Goal: Task Accomplishment & Management: Manage account settings

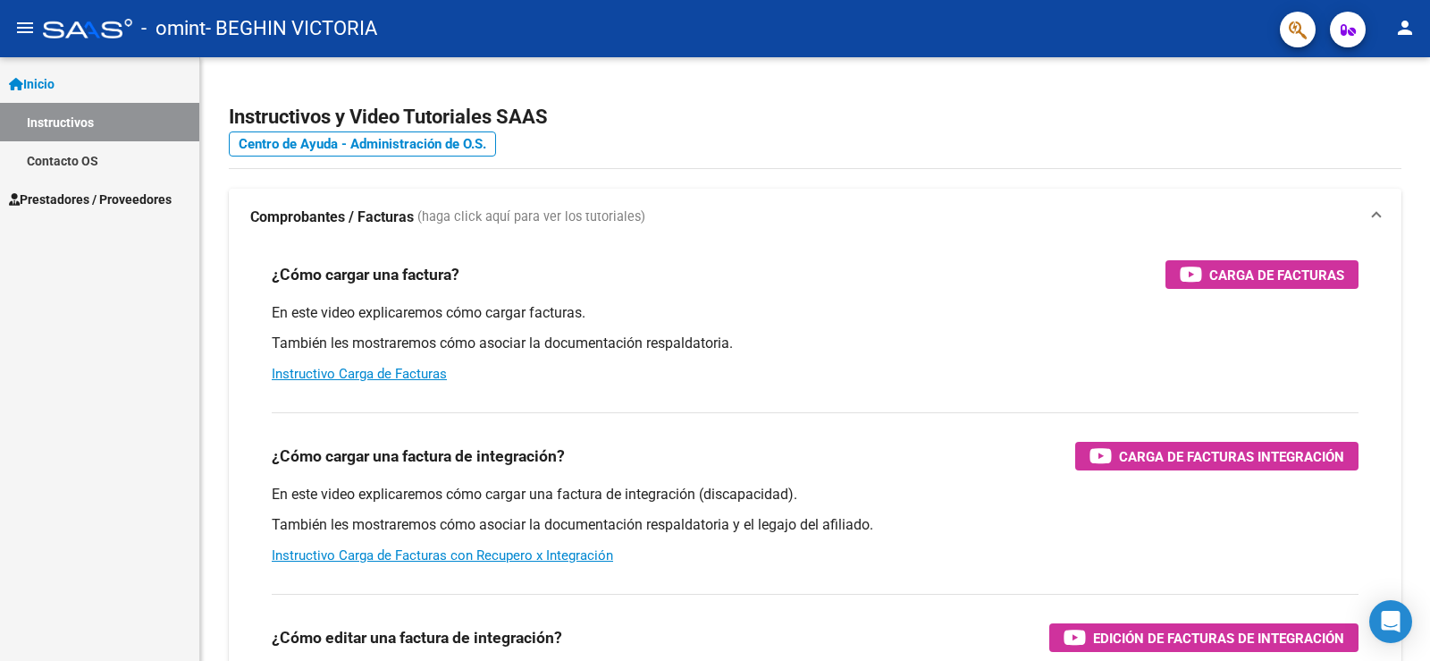
click at [89, 192] on span "Prestadores / Proveedores" at bounding box center [90, 200] width 163 height 20
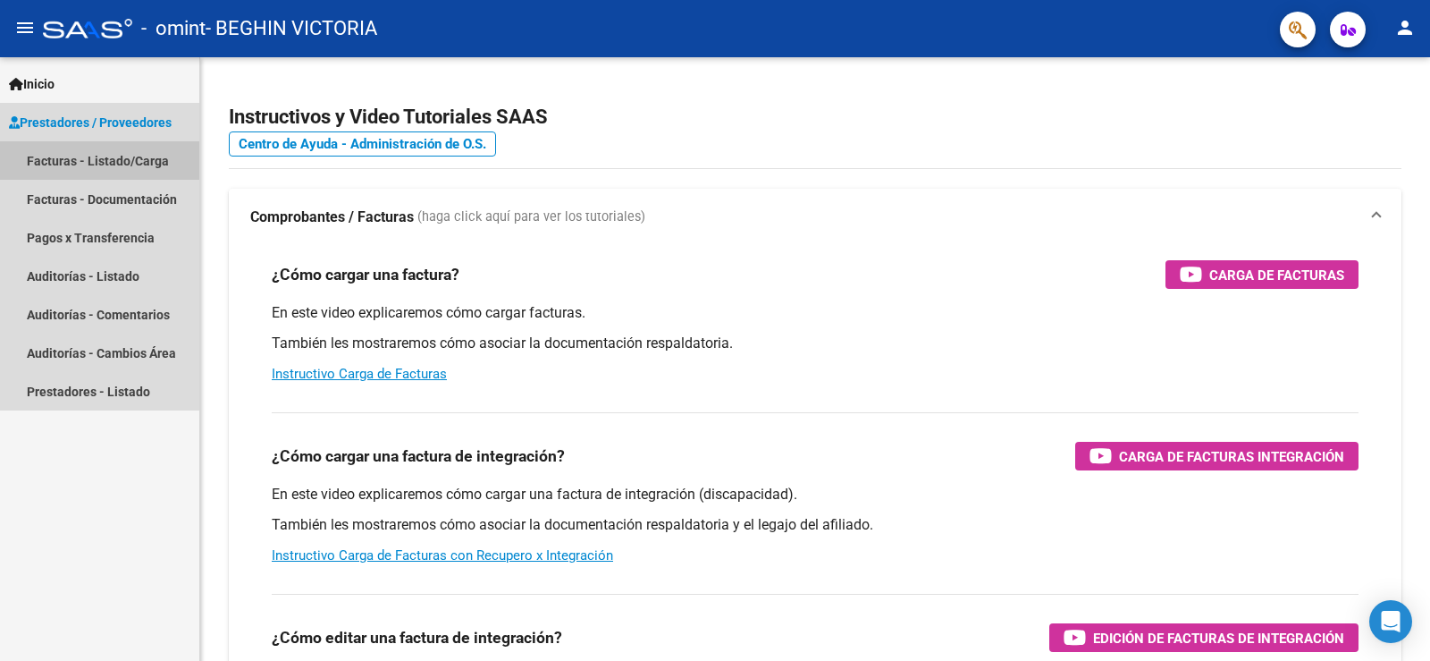
click at [139, 153] on link "Facturas - Listado/Carga" at bounding box center [99, 160] width 199 height 38
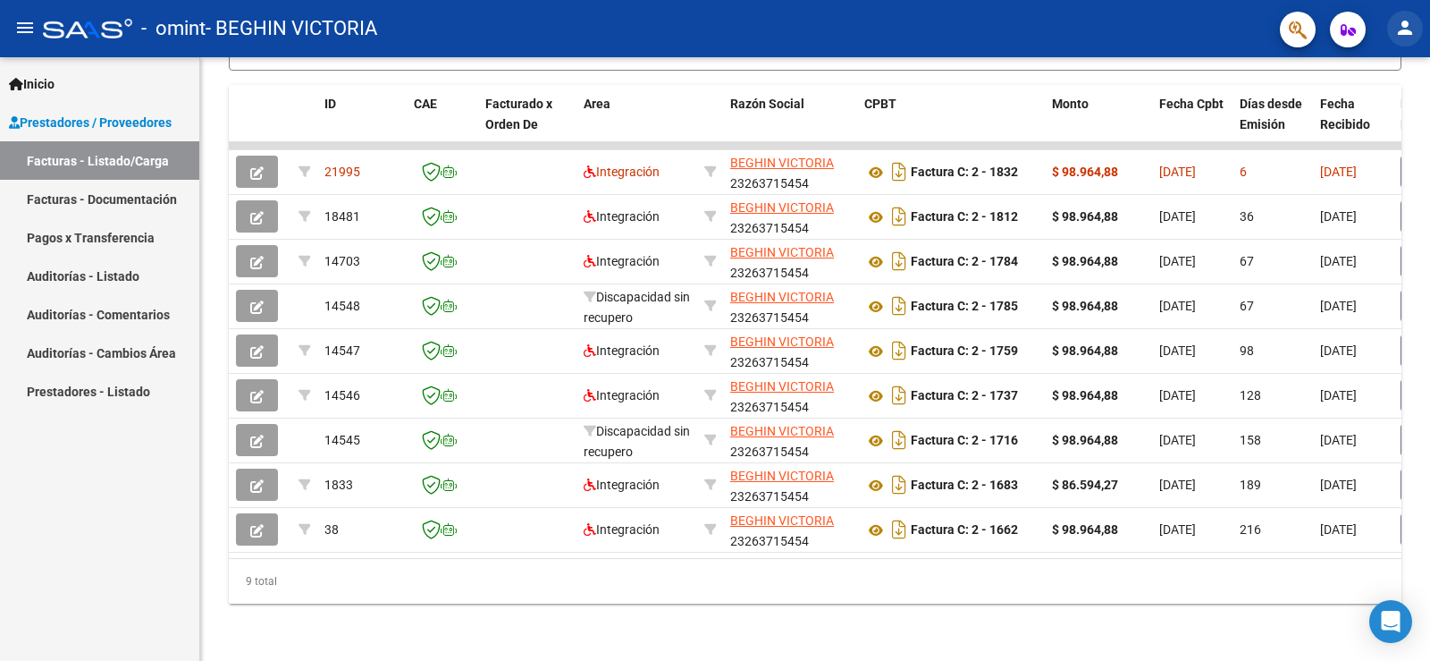
click at [1408, 25] on mat-icon "person" at bounding box center [1405, 27] width 21 height 21
click at [1378, 116] on button "exit_to_app Salir" at bounding box center [1368, 118] width 109 height 43
